Goal: Task Accomplishment & Management: Complete application form

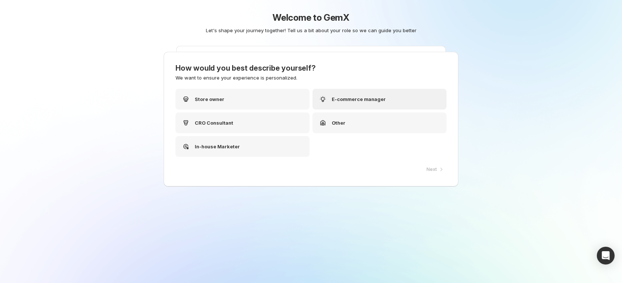
click at [344, 108] on div "E-commerce manager" at bounding box center [379, 99] width 134 height 21
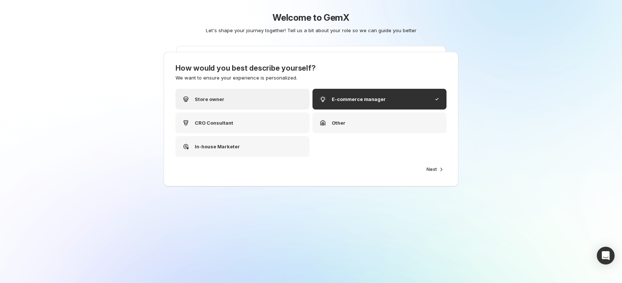
click at [257, 99] on div "Store owner" at bounding box center [242, 99] width 134 height 21
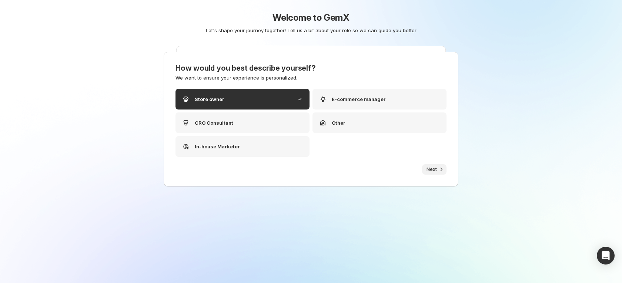
click at [433, 166] on span "Next" at bounding box center [431, 169] width 10 height 6
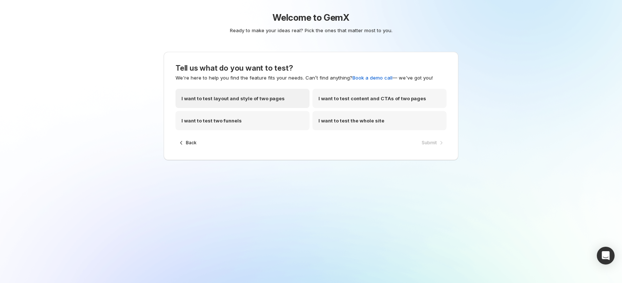
click at [250, 97] on p "I want to test layout and style of two pages" at bounding box center [232, 98] width 103 height 7
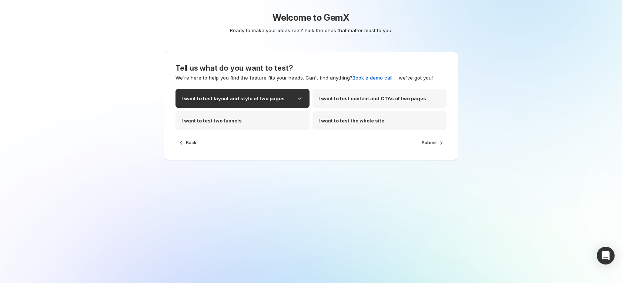
click at [429, 143] on span "Submit" at bounding box center [428, 143] width 15 height 6
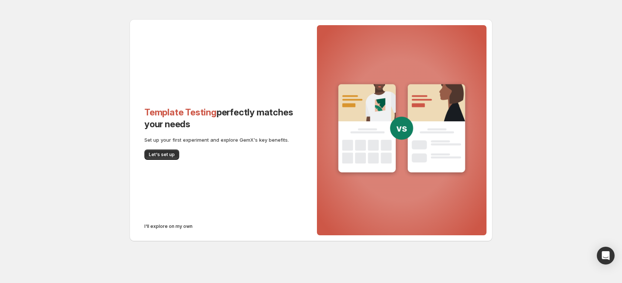
click at [170, 225] on span "I'll explore on my own" at bounding box center [168, 226] width 48 height 6
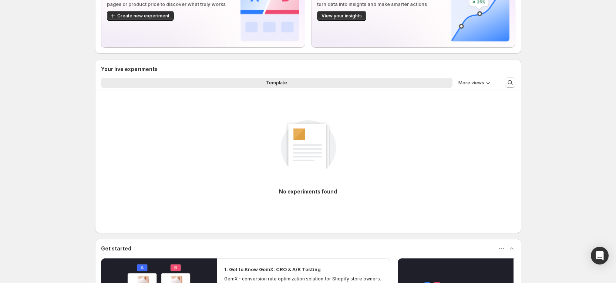
scroll to position [55, 0]
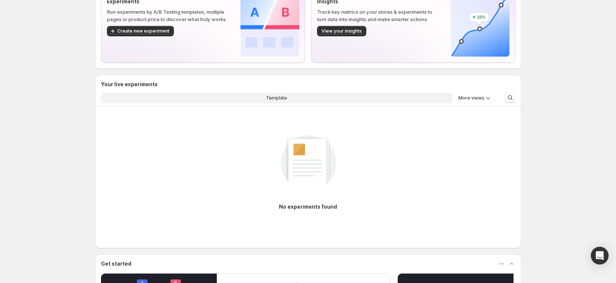
click at [260, 94] on button "Template" at bounding box center [276, 98] width 351 height 10
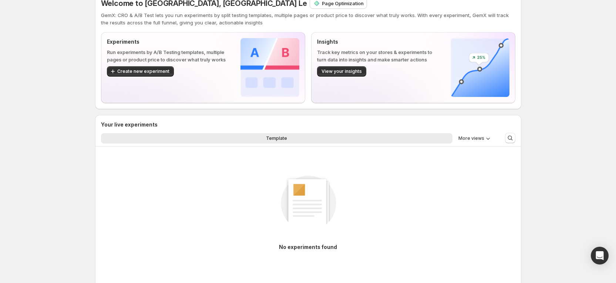
scroll to position [0, 0]
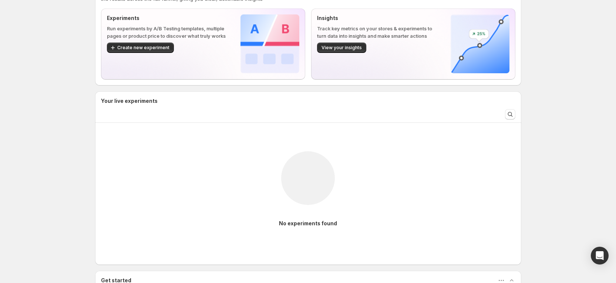
scroll to position [47, 0]
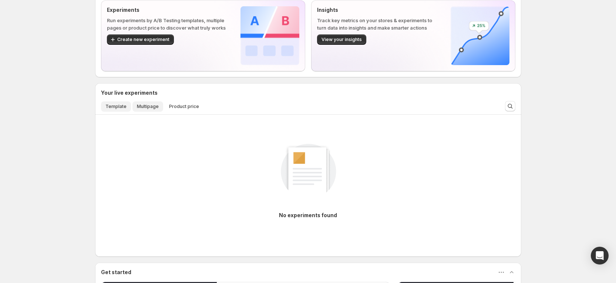
click at [144, 103] on button "Multipage" at bounding box center [147, 106] width 31 height 10
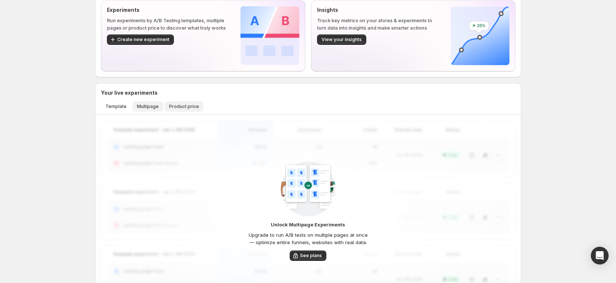
click at [184, 110] on button "Product price" at bounding box center [184, 106] width 39 height 10
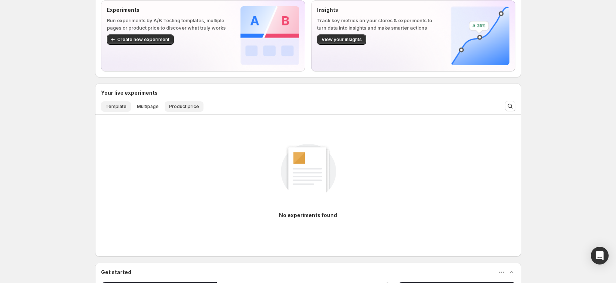
click at [125, 102] on button "Template" at bounding box center [116, 106] width 30 height 10
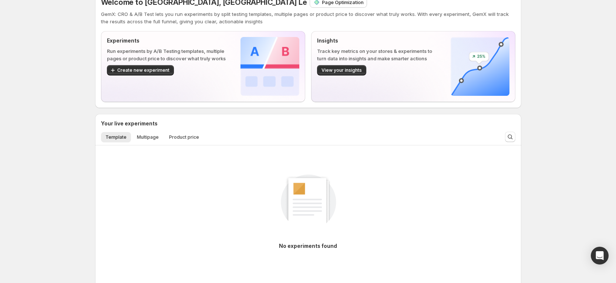
scroll to position [0, 0]
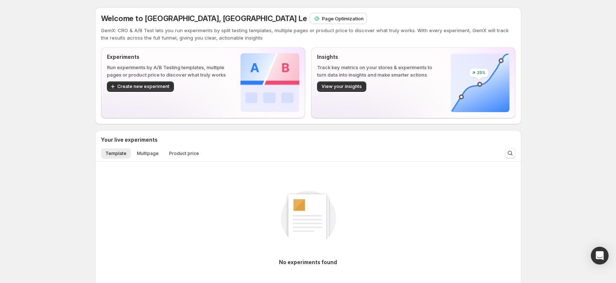
click at [565, 131] on div "Welcome to GemX, Russia Le Page Optimization GemX: CRO & A/B Test lets you run …" at bounding box center [308, 254] width 616 height 509
drag, startPoint x: 479, startPoint y: 13, endPoint x: 566, endPoint y: 96, distance: 120.1
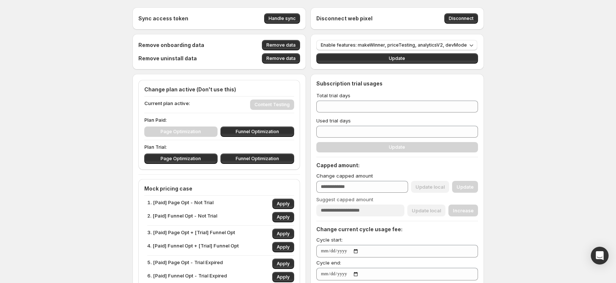
type input "****"
click at [283, 48] on span "Remove data" at bounding box center [280, 45] width 29 height 6
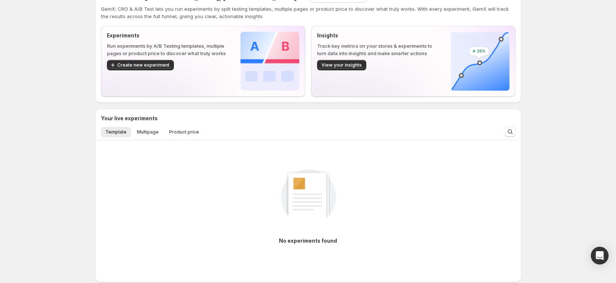
scroll to position [111, 0]
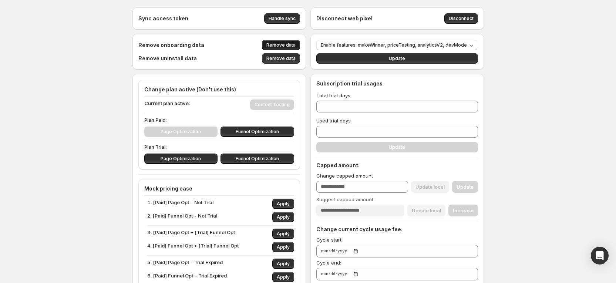
click at [276, 40] on button "Remove data" at bounding box center [281, 45] width 38 height 10
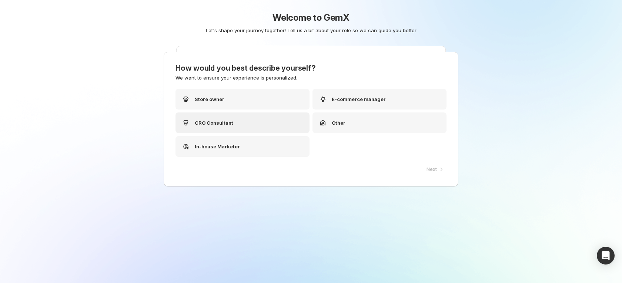
click at [244, 122] on div "CRO Consultant" at bounding box center [242, 122] width 134 height 21
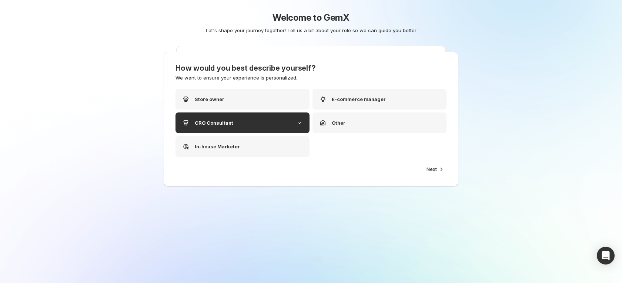
drag, startPoint x: 491, startPoint y: 128, endPoint x: 458, endPoint y: 107, distance: 39.5
click at [492, 128] on div "Welcome to GemX Let's shape your journey together! Tell us a bit about your rol…" at bounding box center [311, 141] width 622 height 283
click at [424, 172] on button "Next" at bounding box center [434, 169] width 24 height 10
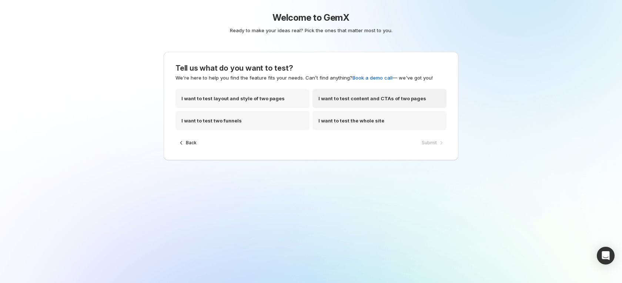
click at [381, 102] on div "I want to test content and CTAs of two pages" at bounding box center [379, 98] width 134 height 19
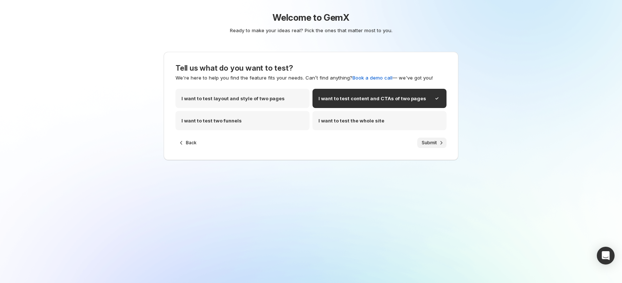
click at [428, 138] on button "Submit" at bounding box center [431, 143] width 29 height 10
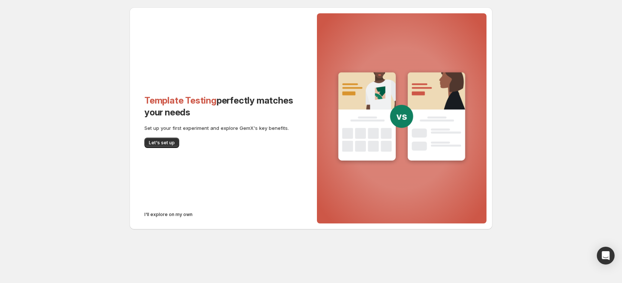
click at [151, 139] on button "Let's set up" at bounding box center [161, 143] width 35 height 10
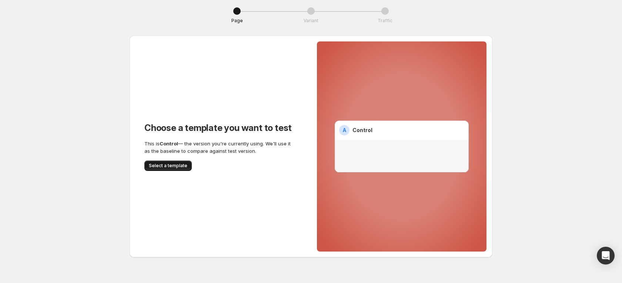
click at [172, 170] on button "Select a template" at bounding box center [167, 166] width 47 height 10
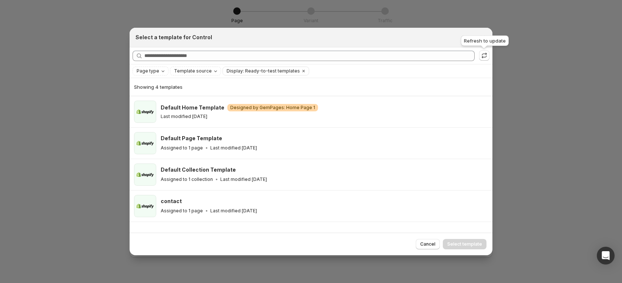
click at [512, 36] on div at bounding box center [311, 141] width 622 height 283
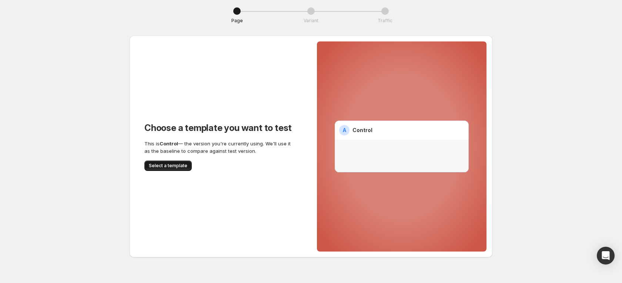
click at [168, 163] on span "Select a template" at bounding box center [168, 166] width 38 height 6
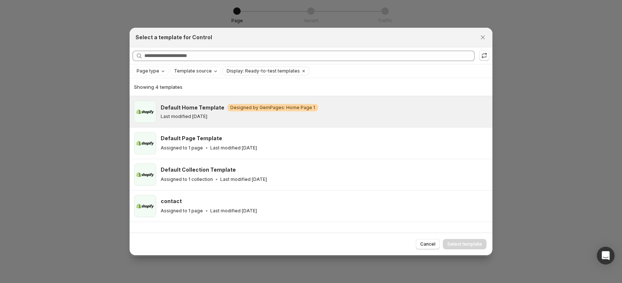
click at [206, 115] on p "Last modified [DATE]" at bounding box center [184, 117] width 47 height 6
click at [456, 246] on span "Select template" at bounding box center [464, 244] width 35 height 6
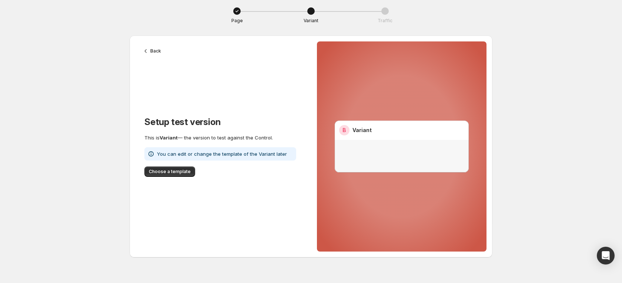
click at [178, 165] on div "Setup test version This is Variant — the version to test against the Control. Y…" at bounding box center [220, 146] width 152 height 61
click at [182, 170] on span "Choose a template" at bounding box center [170, 172] width 42 height 6
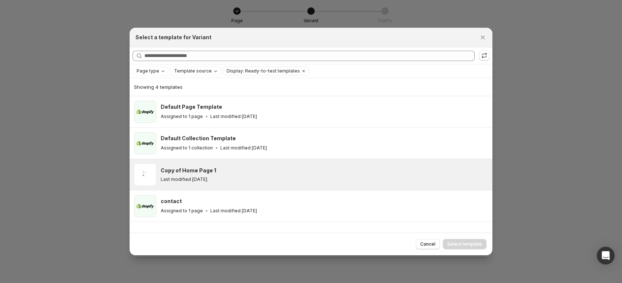
click at [225, 169] on div "Copy of Home Page 1" at bounding box center [323, 170] width 325 height 7
click at [465, 241] on button "Select template" at bounding box center [464, 244] width 44 height 10
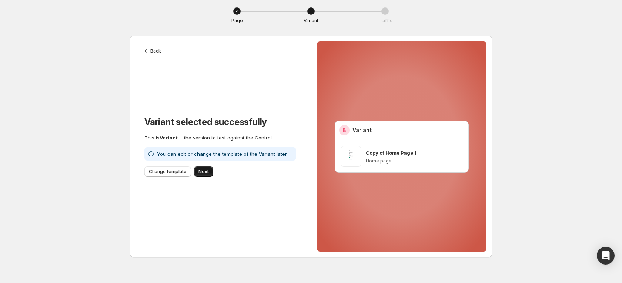
click at [198, 172] on span "Next" at bounding box center [203, 172] width 10 height 6
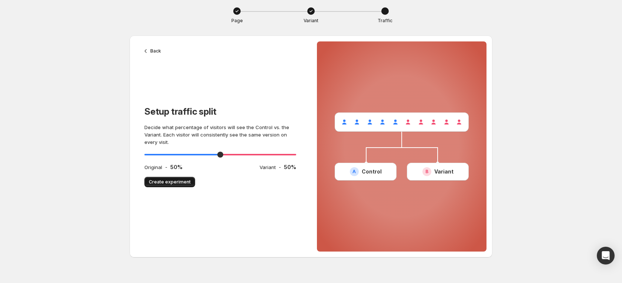
click at [175, 179] on span "Create experiment" at bounding box center [170, 182] width 42 height 6
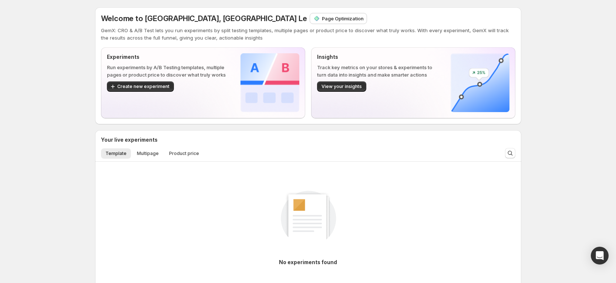
click at [310, 23] on div "Page Optimization" at bounding box center [338, 18] width 57 height 10
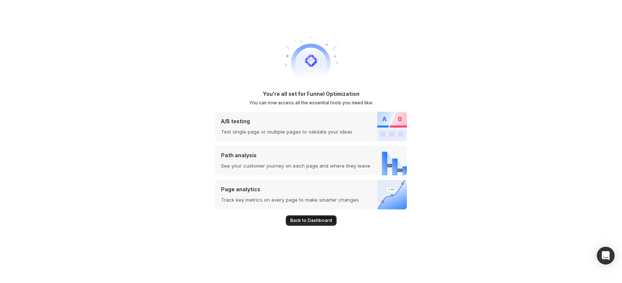
click at [308, 215] on button "Back to Dashboard" at bounding box center [311, 220] width 51 height 10
